Goal: Information Seeking & Learning: Understand process/instructions

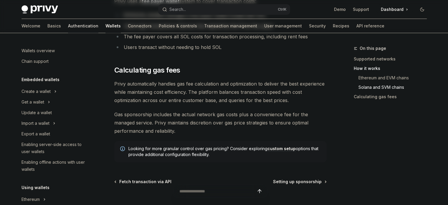
click at [68, 23] on link "Authentication" at bounding box center [83, 26] width 30 height 14
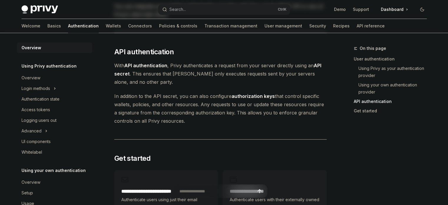
scroll to position [472, 0]
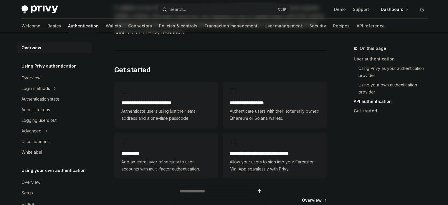
click at [149, 112] on span "Authenticate users using just their email address and a one-time passcode." at bounding box center [166, 115] width 90 height 14
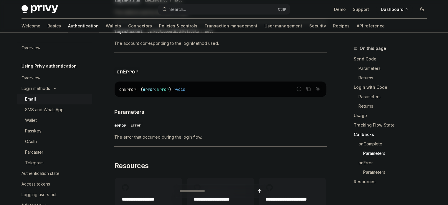
scroll to position [1269, 0]
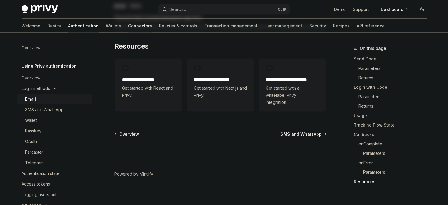
click at [128, 27] on link "Connectors" at bounding box center [140, 26] width 24 height 14
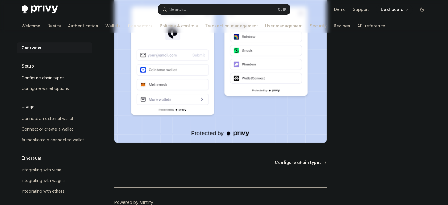
click at [59, 80] on div "Configure chain types" at bounding box center [43, 77] width 43 height 7
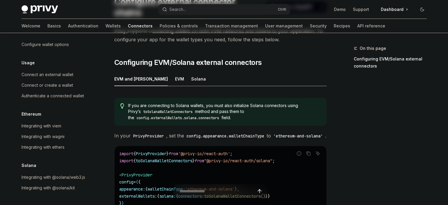
scroll to position [59, 0]
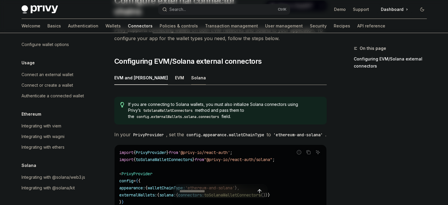
click at [191, 71] on div "Solana" at bounding box center [198, 78] width 15 height 14
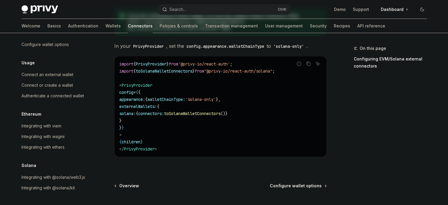
scroll to position [192, 0]
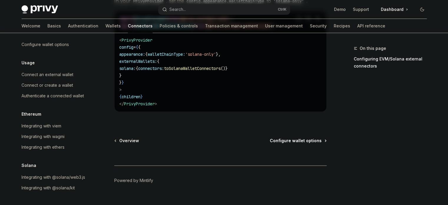
click at [274, 138] on span "Configure wallet options" at bounding box center [296, 141] width 52 height 6
type textarea "*"
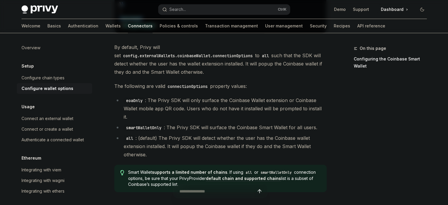
scroll to position [800, 0]
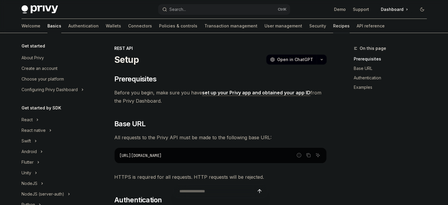
scroll to position [128, 0]
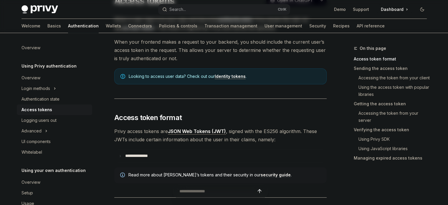
scroll to position [88, 0]
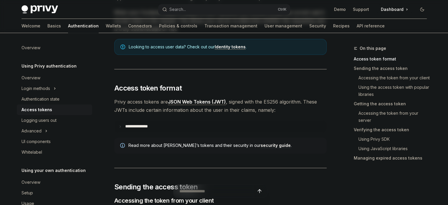
click at [127, 128] on p "**********" at bounding box center [141, 126] width 32 height 5
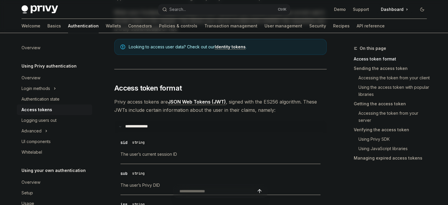
click at [126, 125] on p "**********" at bounding box center [140, 126] width 30 height 5
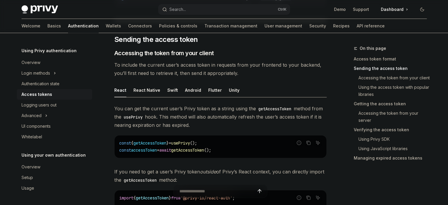
scroll to position [0, 0]
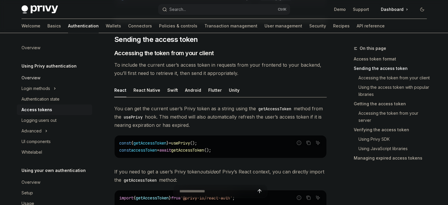
click at [34, 80] on div "Overview" at bounding box center [31, 77] width 19 height 7
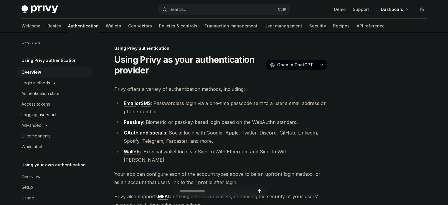
scroll to position [15, 0]
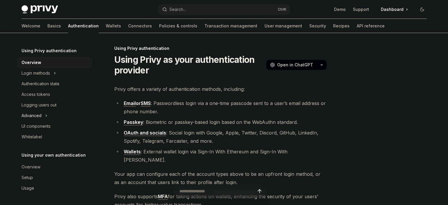
click at [32, 114] on div "Advanced" at bounding box center [32, 115] width 20 height 7
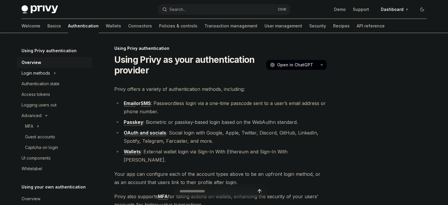
click at [41, 73] on div "Login methods" at bounding box center [36, 73] width 29 height 7
type textarea "*"
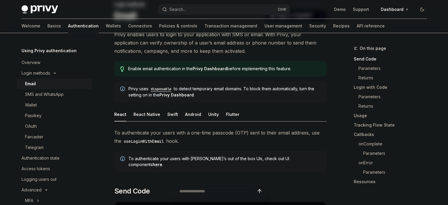
scroll to position [118, 0]
